Goal: Task Accomplishment & Management: Use online tool/utility

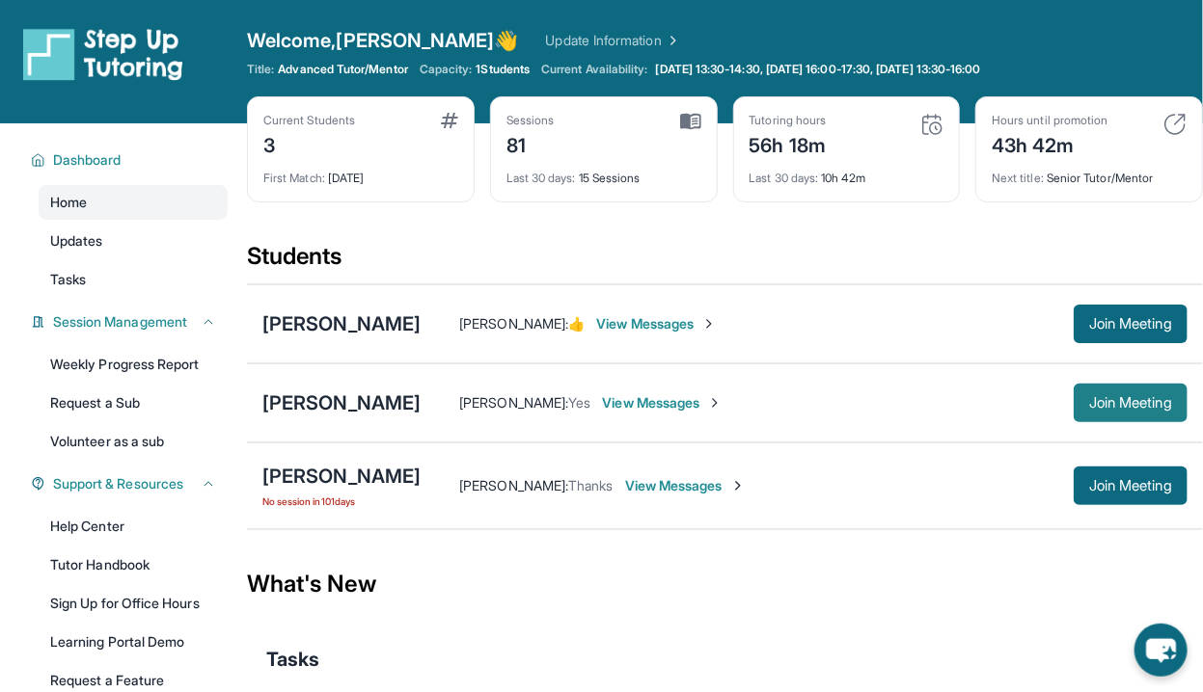
click at [1108, 404] on span "Join Meeting" at bounding box center [1130, 403] width 83 height 12
click at [1098, 410] on button "Join Meeting" at bounding box center [1130, 403] width 114 height 39
